Goal: Task Accomplishment & Management: Use online tool/utility

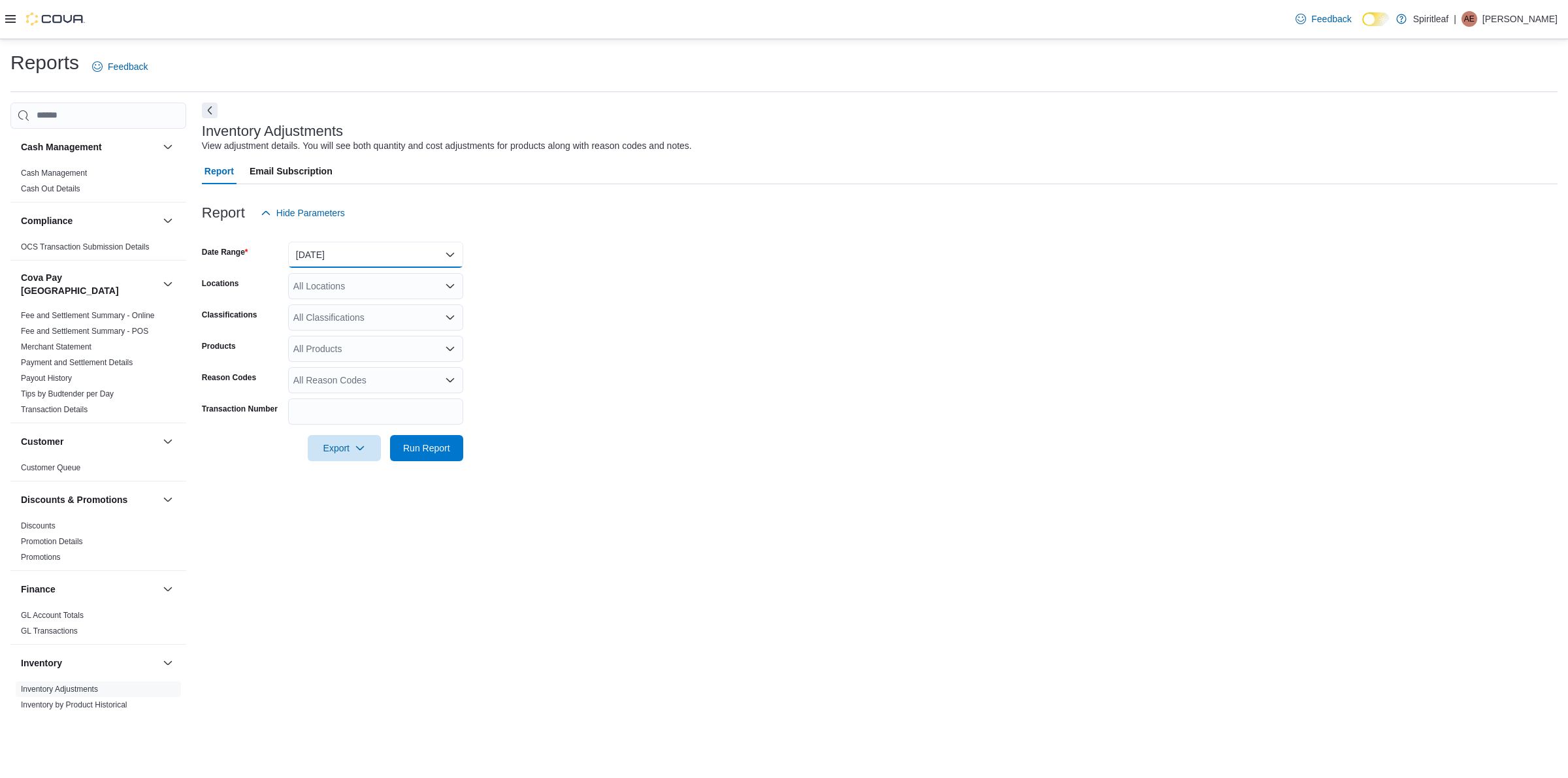
click at [390, 257] on button "[DATE]" at bounding box center [376, 254] width 175 height 26
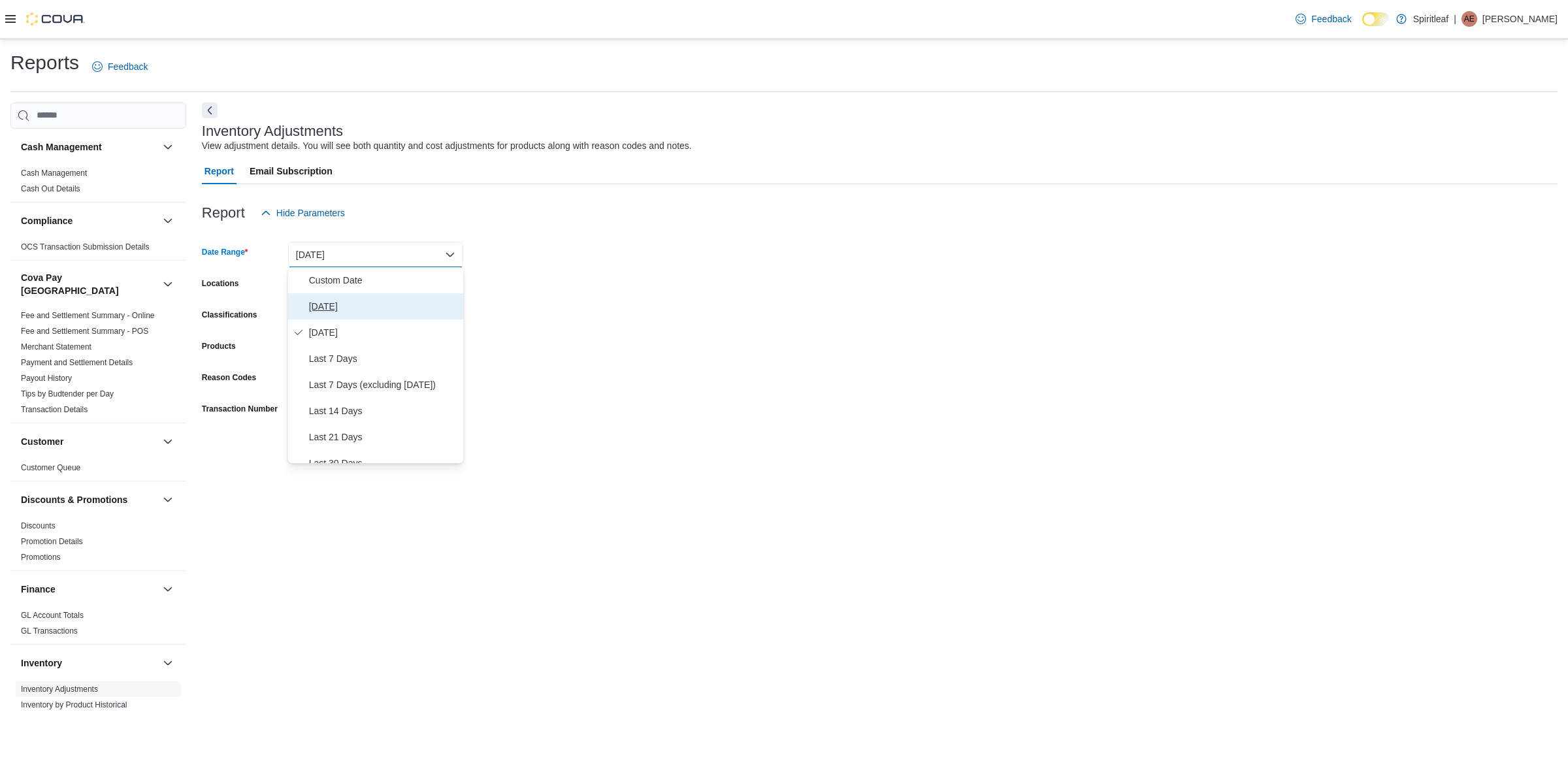
click at [356, 305] on span "[DATE]" at bounding box center [384, 306] width 149 height 15
click at [443, 440] on span "Run Report" at bounding box center [427, 447] width 58 height 26
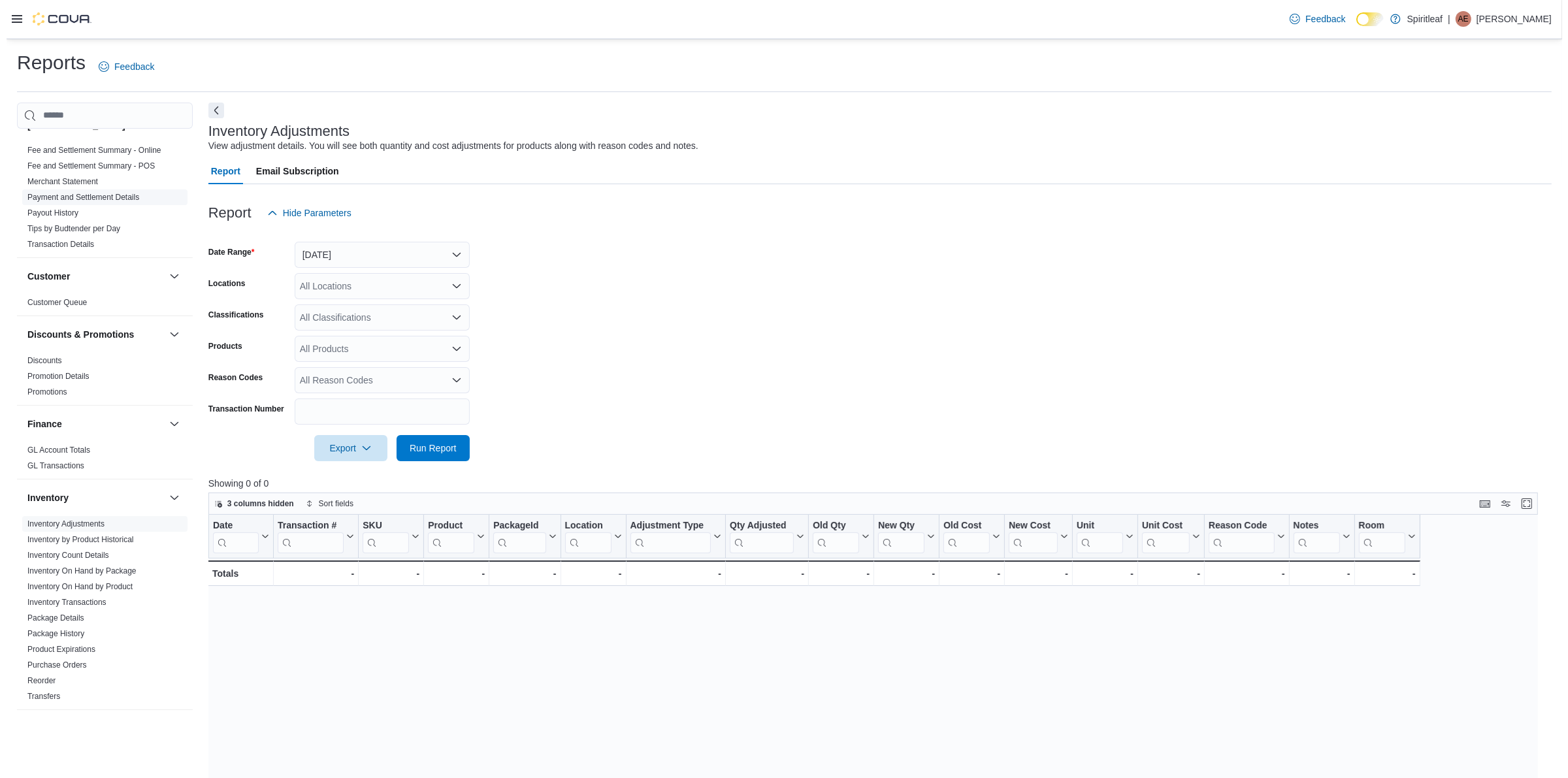
scroll to position [159, 0]
click at [11, 15] on icon at bounding box center [11, 19] width 11 height 8
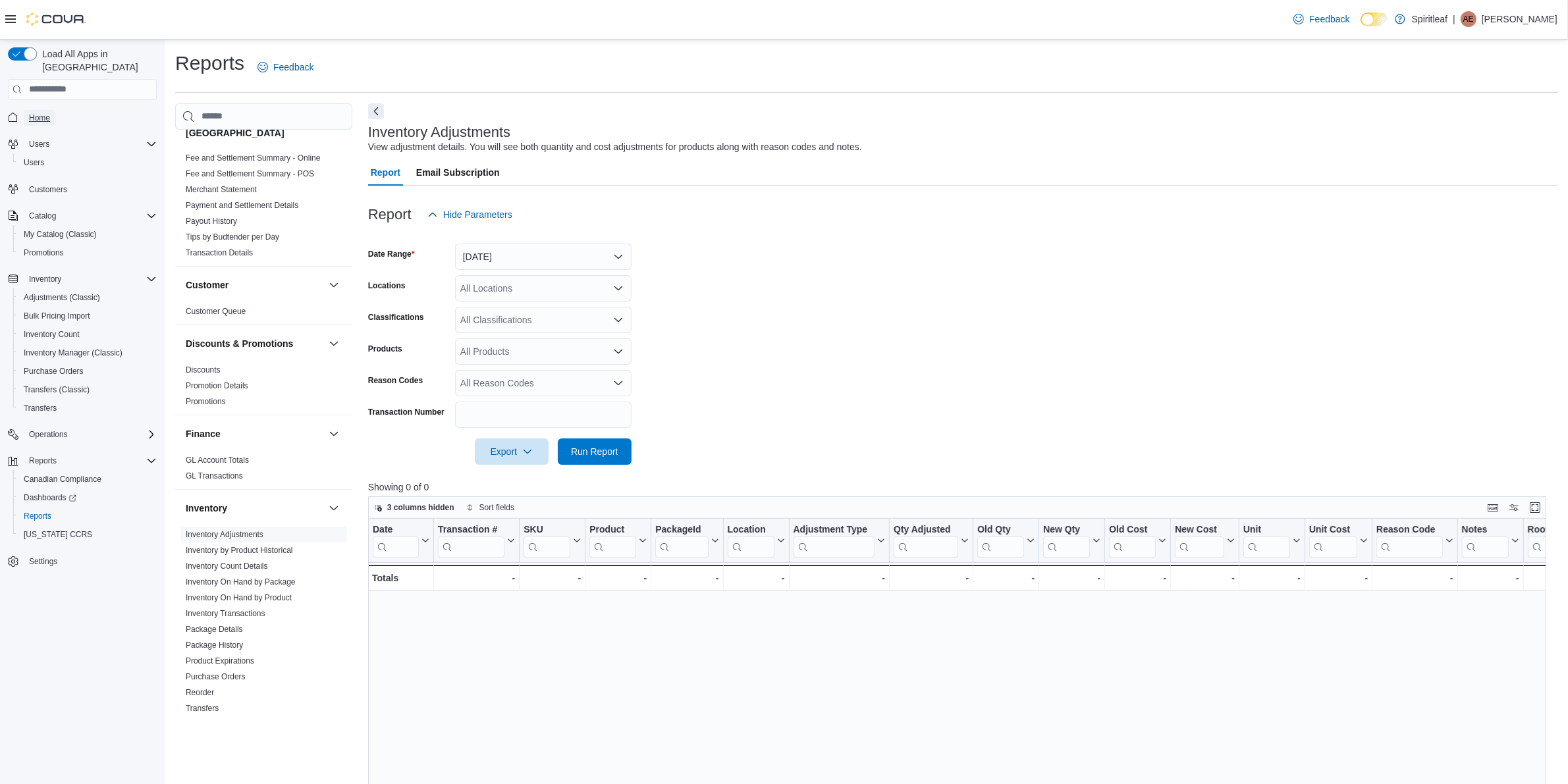
click at [46, 112] on span "Home" at bounding box center [39, 118] width 21 height 11
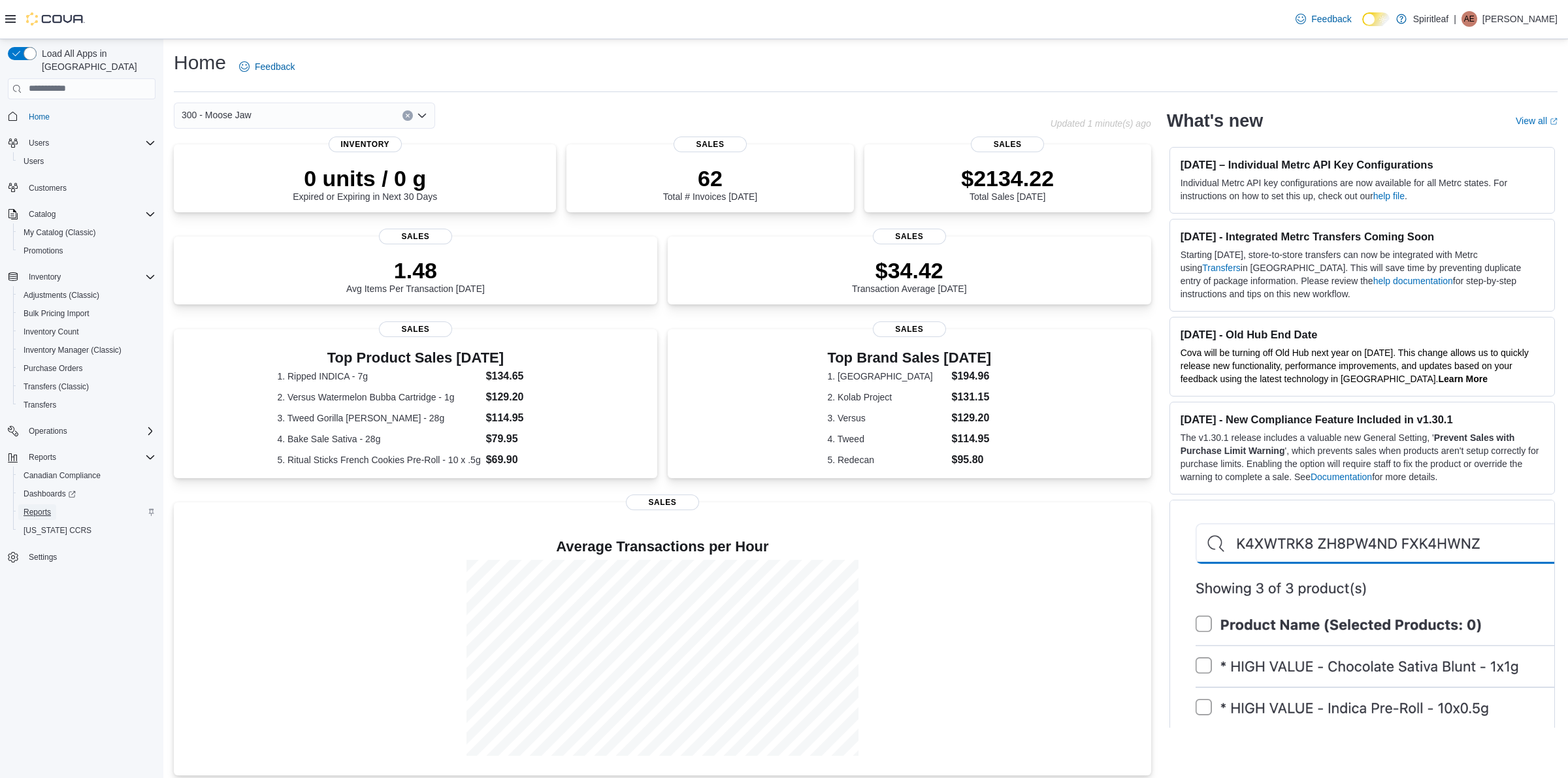
click at [39, 507] on span "Reports" at bounding box center [38, 513] width 28 height 11
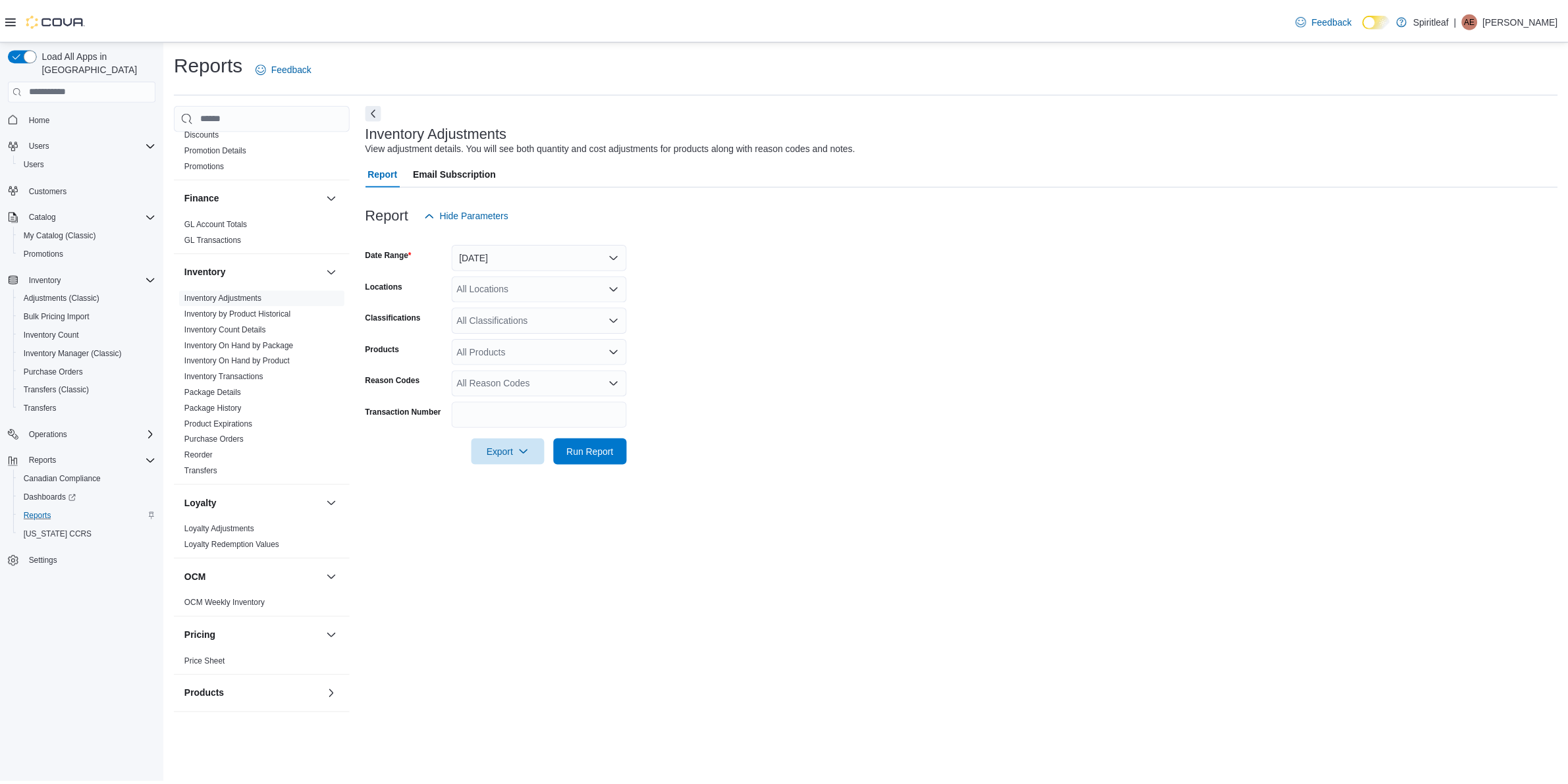
scroll to position [411, 0]
click at [257, 342] on link "Inventory On Hand by Product" at bounding box center [239, 346] width 106 height 9
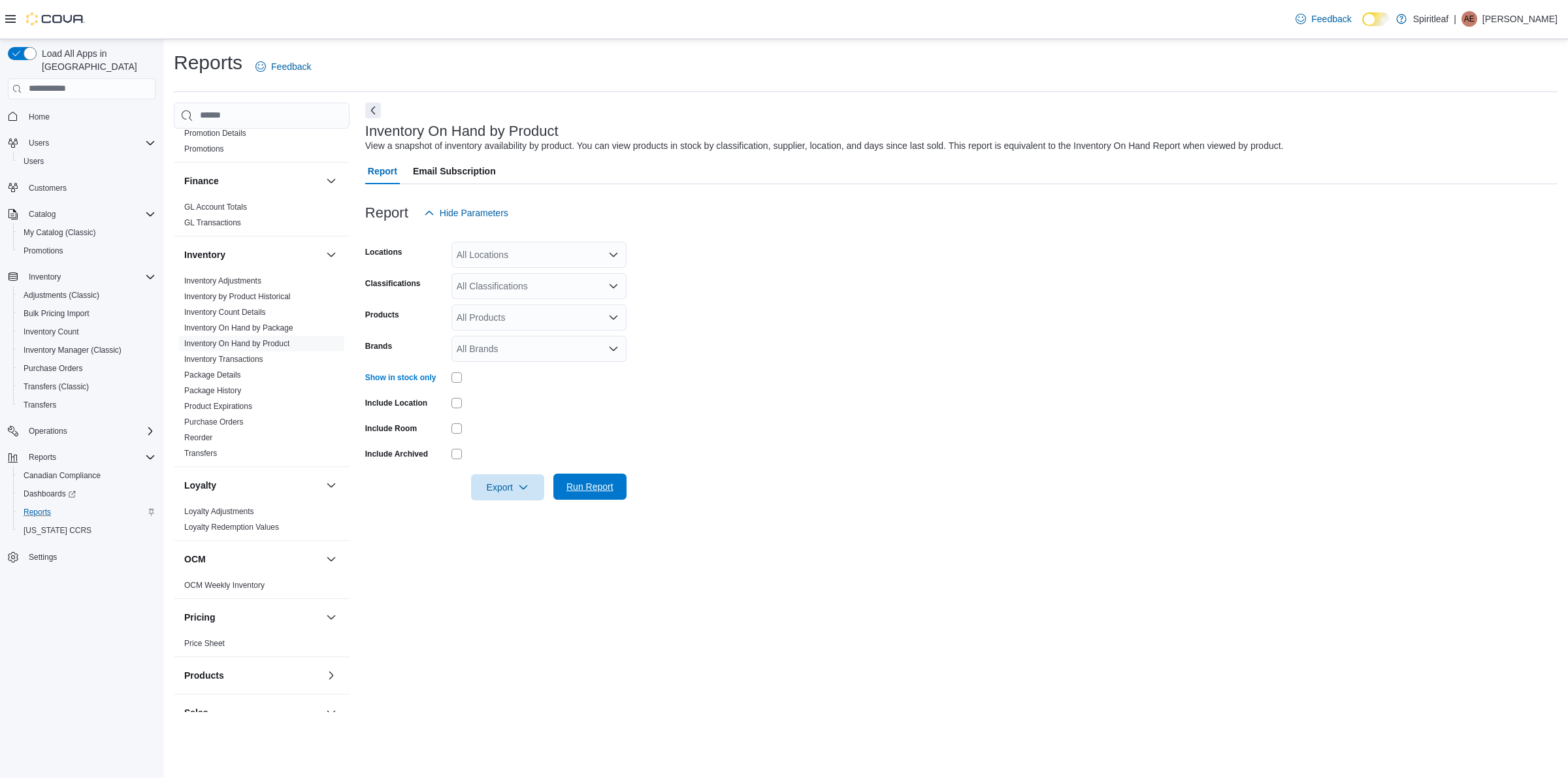
click at [582, 480] on span "Run Report" at bounding box center [590, 487] width 47 height 13
